Goal: Navigation & Orientation: Find specific page/section

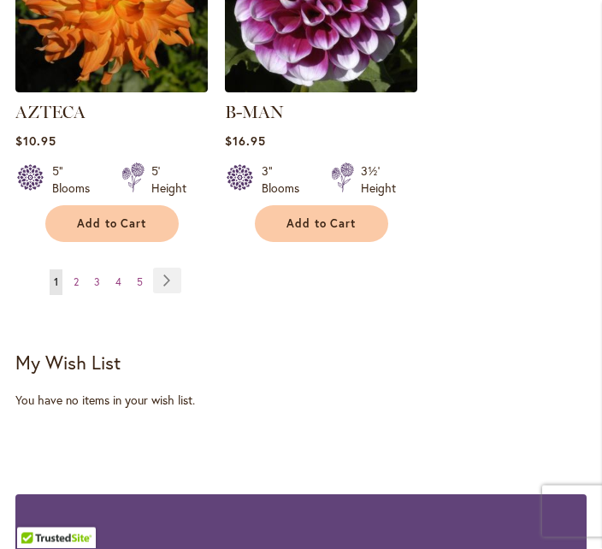
scroll to position [3216, 0]
click at [77, 276] on span "2" at bounding box center [76, 282] width 5 height 13
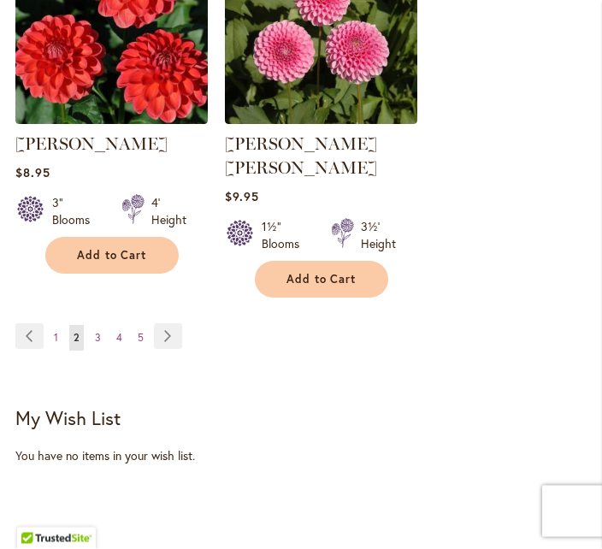
scroll to position [3160, 0]
click at [103, 325] on link "Page 3" at bounding box center [98, 338] width 15 height 26
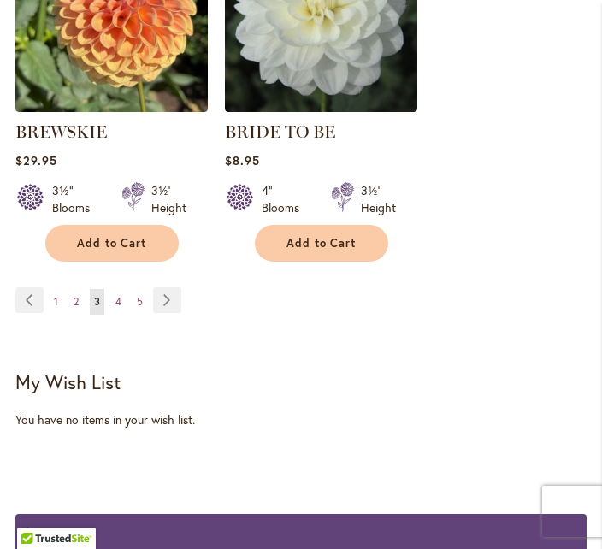
scroll to position [3229, 0]
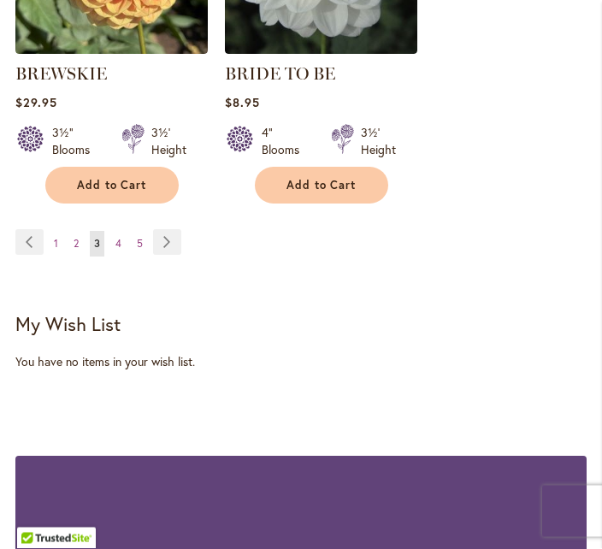
click at [124, 244] on link "Page 4" at bounding box center [118, 245] width 15 height 26
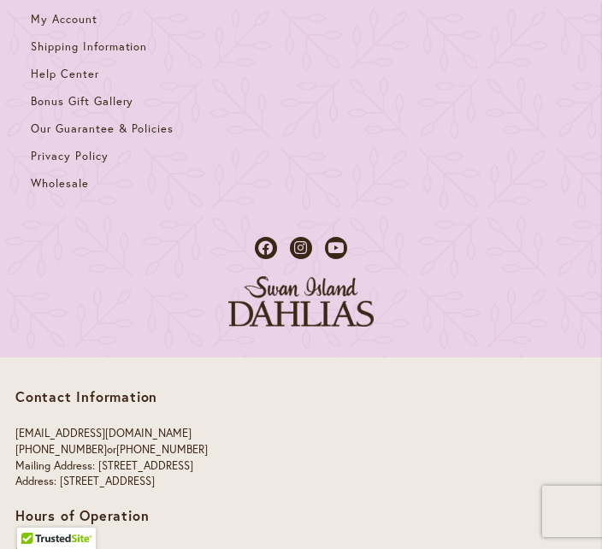
scroll to position [5259, 0]
